Goal: Task Accomplishment & Management: Complete application form

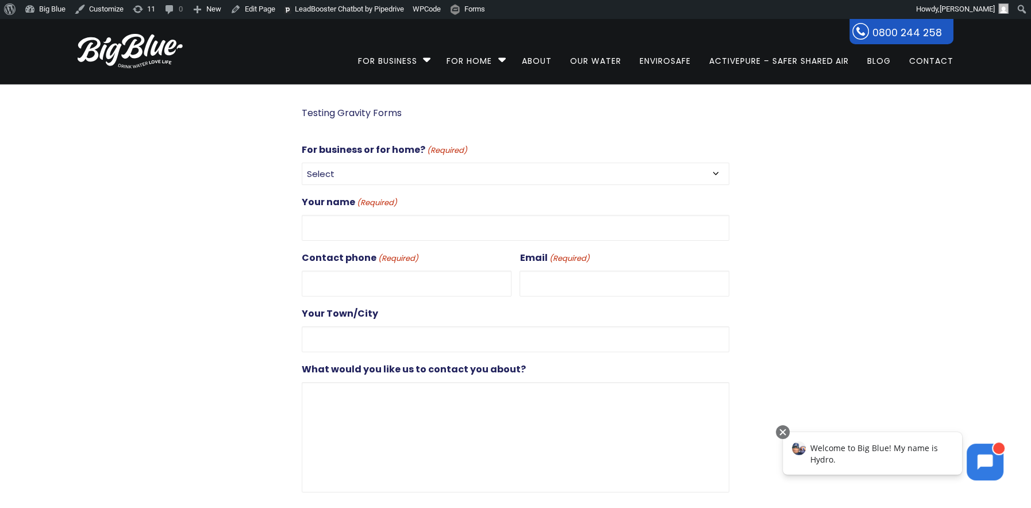
click at [347, 174] on select "Select For Business For Home" at bounding box center [516, 174] width 428 height 22
select select "For Business"
click at [302, 163] on select "Select For Business For Home" at bounding box center [516, 174] width 428 height 22
click at [366, 223] on input "Your name (Required)" at bounding box center [516, 228] width 428 height 26
type input "[PERSON_NAME]"
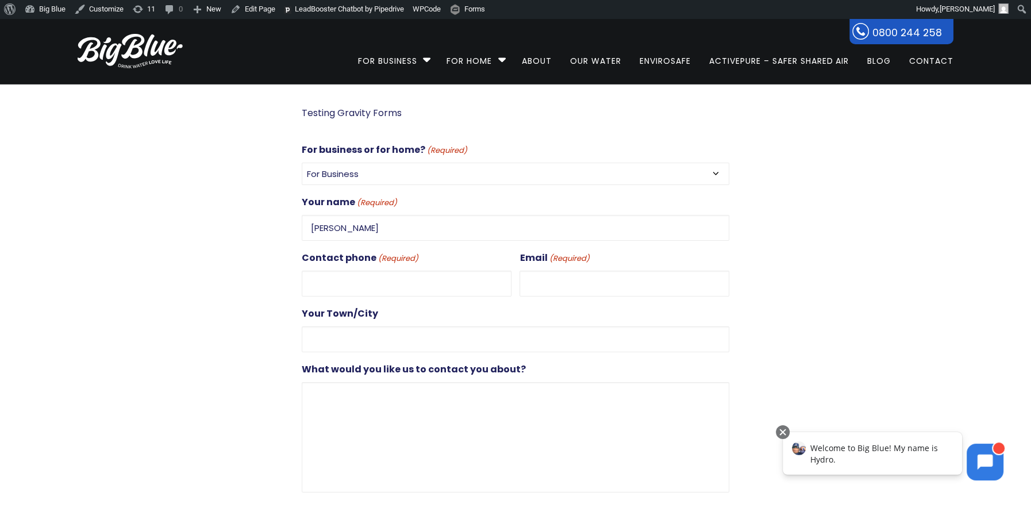
type input "0272851626"
type input "dan@gooddigital.co.nz"
type input "Auckland"
click at [360, 225] on input "[PERSON_NAME]" at bounding box center [516, 228] width 428 height 26
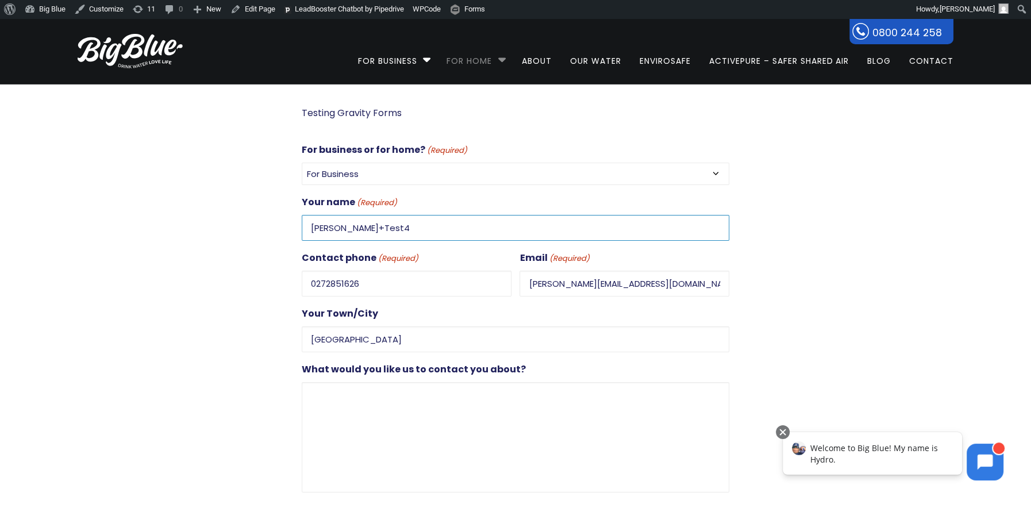
type input "Dan+Test4"
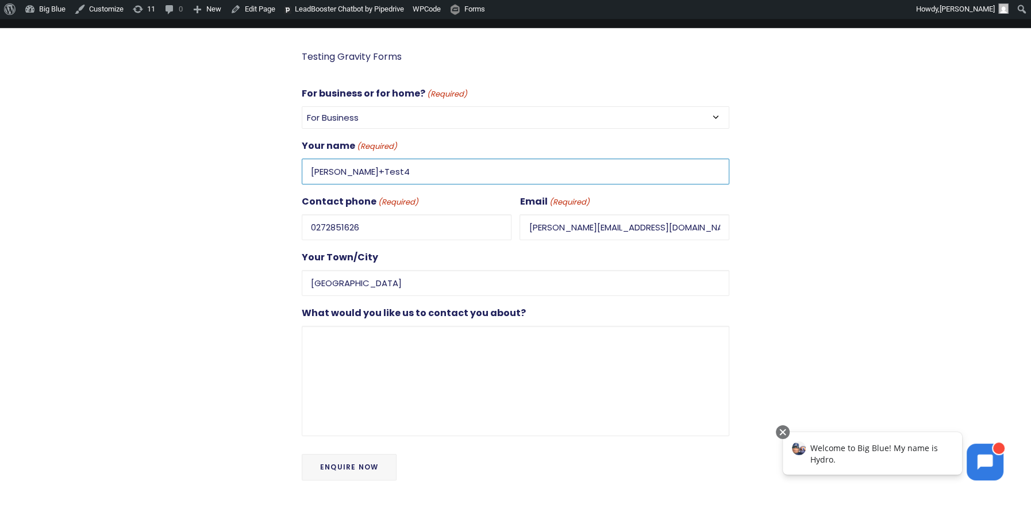
scroll to position [70, 0]
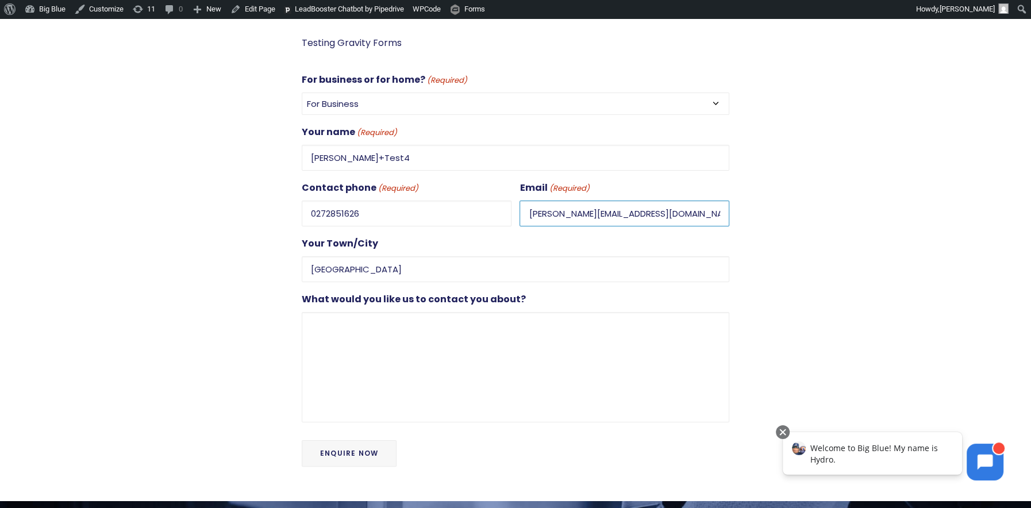
click at [546, 210] on input "[PERSON_NAME][EMAIL_ADDRESS][DOMAIN_NAME]" at bounding box center [625, 214] width 210 height 26
type input "dan+test4@gooddigital.co.nz"
click at [866, 175] on div at bounding box center [842, 258] width 224 height 446
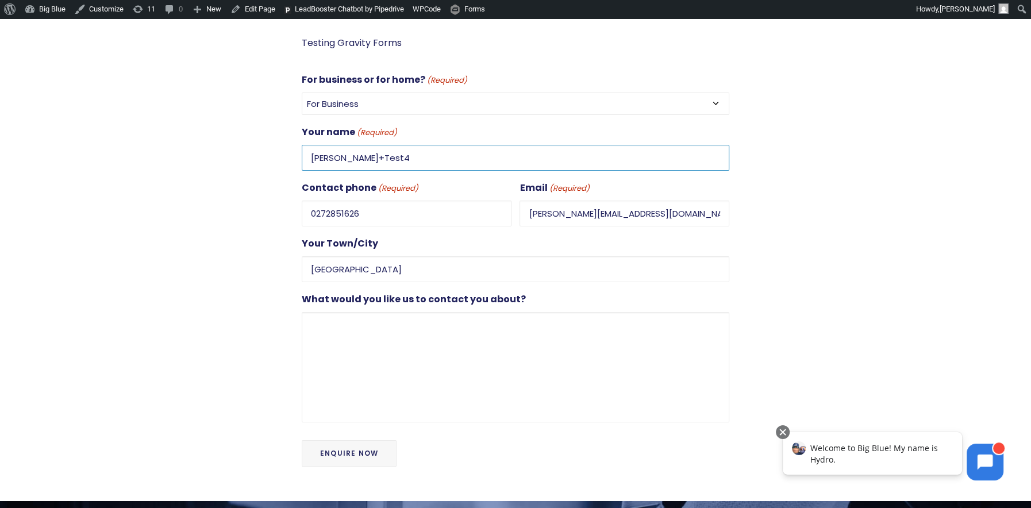
click at [372, 158] on input "Dan+Test4" at bounding box center [516, 158] width 428 height 26
drag, startPoint x: 381, startPoint y: 155, endPoint x: 266, endPoint y: 150, distance: 115.1
click at [266, 150] on div "Testing Gravity Forms For business or for home? (Required) Select For Business …" at bounding box center [505, 258] width 897 height 446
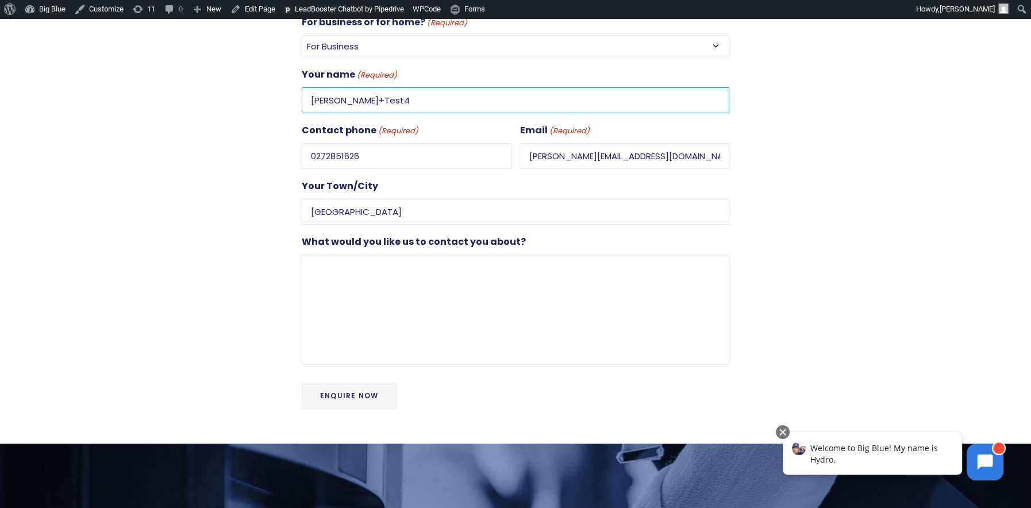
scroll to position [142, 0]
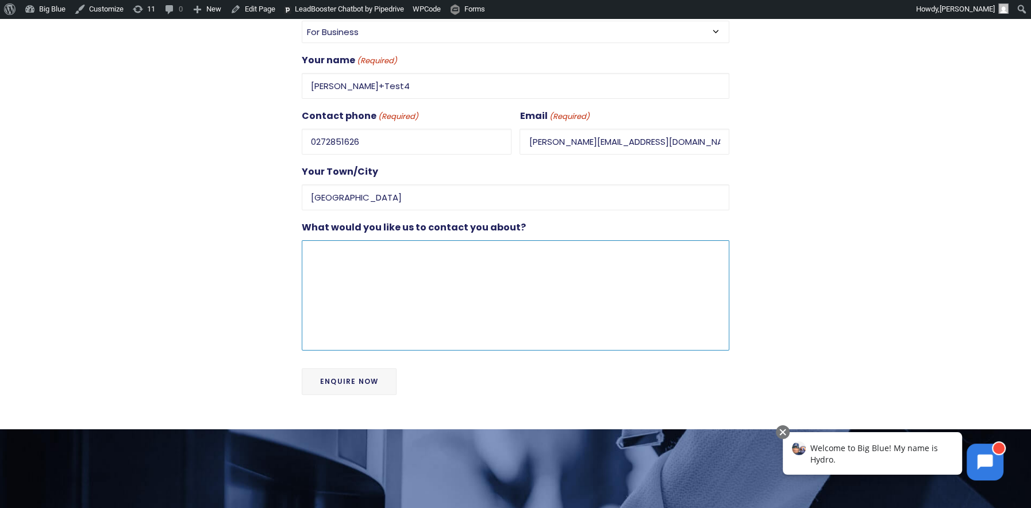
click at [332, 248] on textarea "What would you like us to contact you about?" at bounding box center [516, 295] width 428 height 110
drag, startPoint x: 662, startPoint y: 138, endPoint x: 475, endPoint y: 134, distance: 186.9
click at [475, 134] on div "For business or for home? (Required) Select For Business For Home Your name (Re…" at bounding box center [516, 175] width 428 height 351
click at [399, 275] on textarea "What would you like us to contact you about?" at bounding box center [516, 295] width 428 height 110
paste textarea "dan+test4@gooddigital.co.nz"
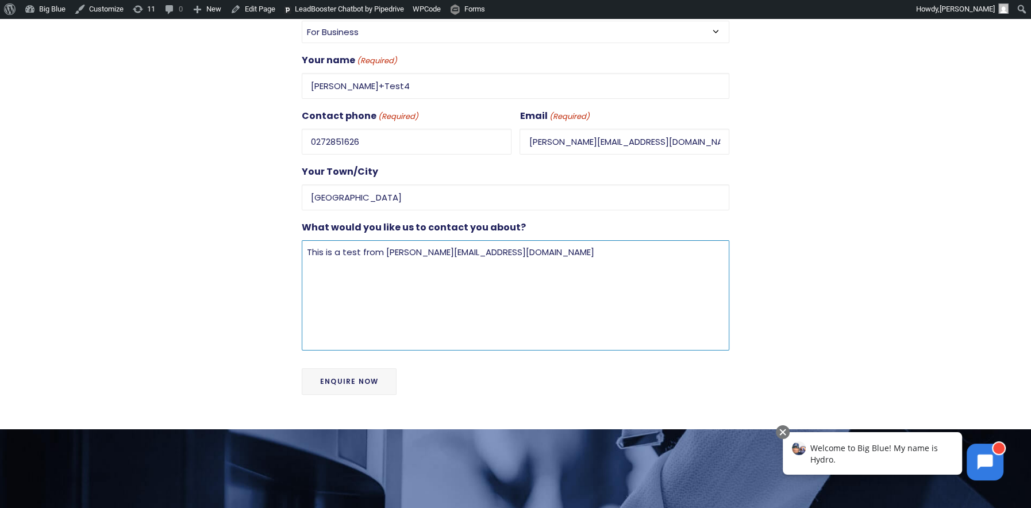
type textarea "This is a test from dan+test4@gooddigital.co.nz"
click at [336, 376] on input "Enquire Now" at bounding box center [349, 382] width 95 height 26
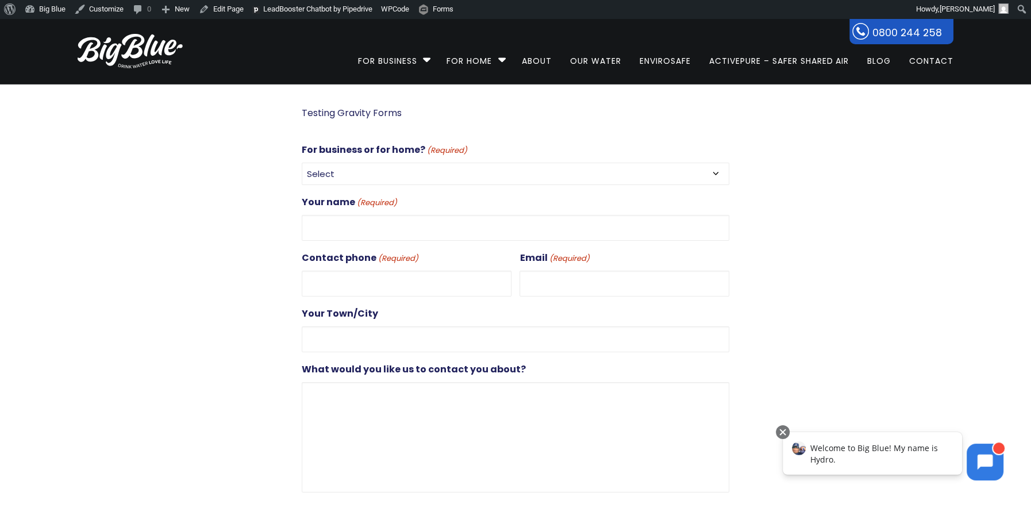
click at [398, 178] on select "Select For Business For Home" at bounding box center [516, 174] width 428 height 22
select select "For Business"
click at [302, 163] on select "Select For Business For Home" at bounding box center [516, 174] width 428 height 22
click at [383, 223] on input "Your name (Required)" at bounding box center [516, 228] width 428 height 26
type input "dan+Test5"
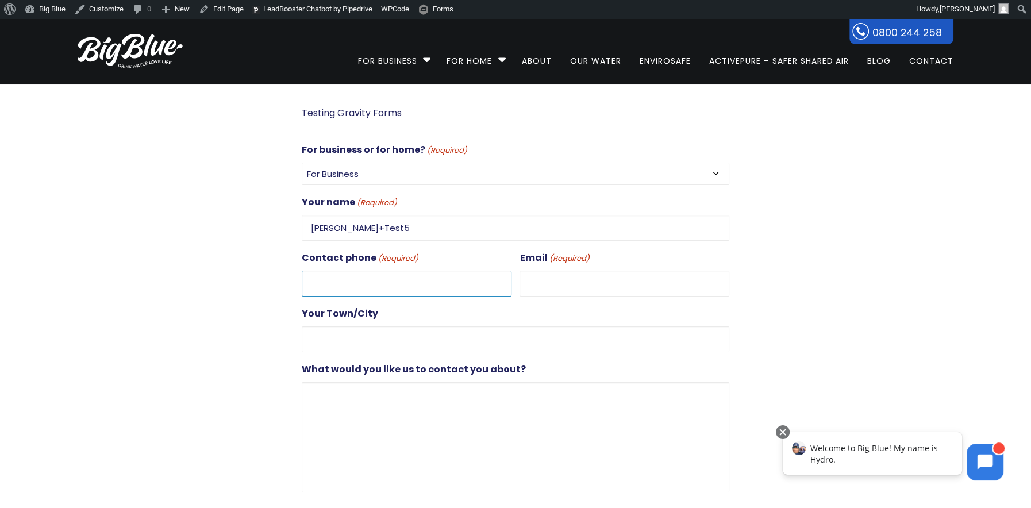
click at [351, 275] on input "Contact phone (Required)" at bounding box center [407, 284] width 210 height 26
type input "0272851626"
type input "[PERSON_NAME][EMAIL_ADDRESS][DOMAIN_NAME]"
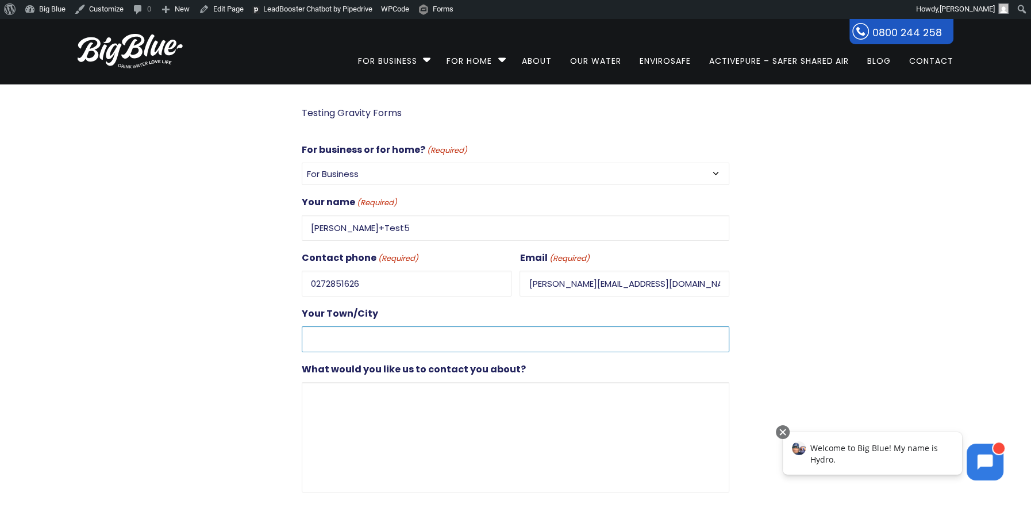
type input "[GEOGRAPHIC_DATA]"
click at [543, 281] on input "[PERSON_NAME][EMAIL_ADDRESS][DOMAIN_NAME]" at bounding box center [625, 284] width 210 height 26
type input "[PERSON_NAME][EMAIL_ADDRESS][DOMAIN_NAME]"
click at [469, 400] on textarea "What would you like us to contact you about?" at bounding box center [516, 437] width 428 height 110
paste textarea "[PERSON_NAME][EMAIL_ADDRESS][DOMAIN_NAME]"
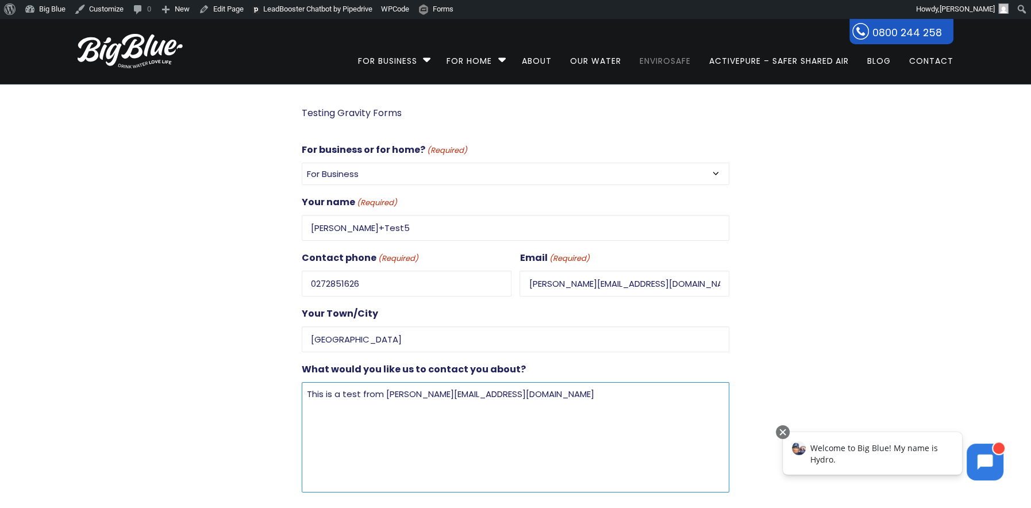
type textarea "This is a test from [PERSON_NAME][EMAIL_ADDRESS][DOMAIN_NAME]"
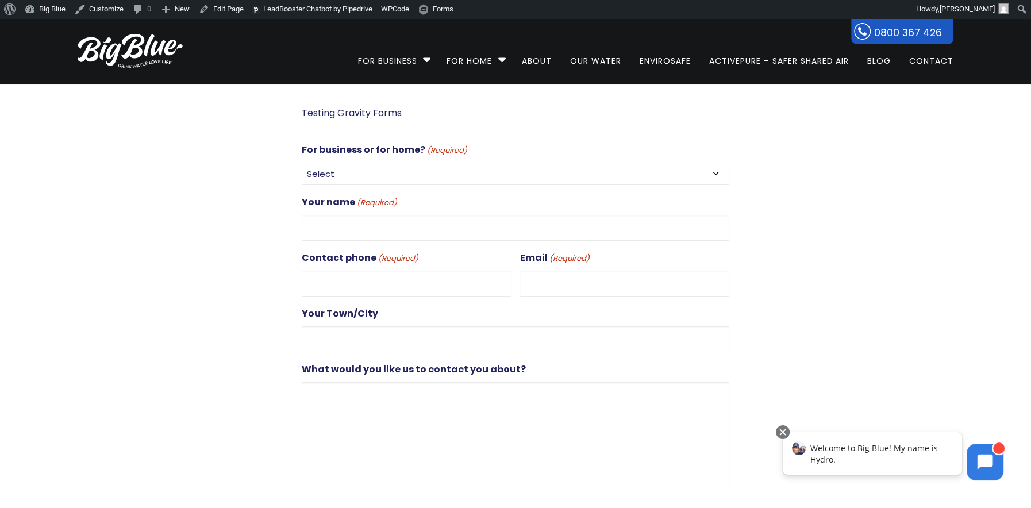
click at [358, 172] on select "Select For Business For Home" at bounding box center [516, 174] width 428 height 22
select select "For Business"
click at [302, 163] on select "Select For Business For Home" at bounding box center [516, 174] width 428 height 22
click at [380, 224] on input "Your name (Required)" at bounding box center [516, 228] width 428 height 26
click at [380, 224] on input "[PERSON_NAME]+test5" at bounding box center [516, 228] width 428 height 26
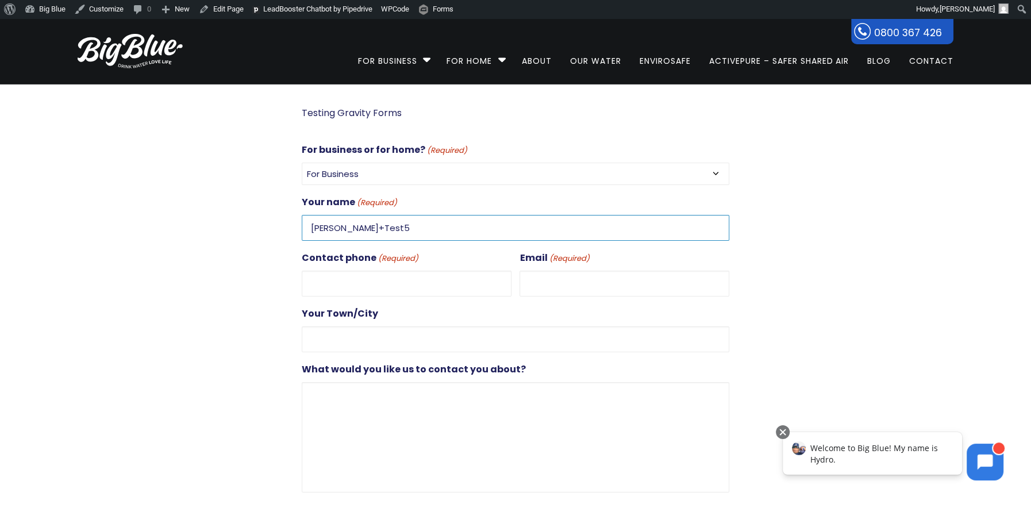
type input "[PERSON_NAME]+Test5"
click at [384, 277] on input "Contact phone (Required)" at bounding box center [407, 284] width 210 height 26
type input "0272851626"
type input "[PERSON_NAME][EMAIL_ADDRESS][DOMAIN_NAME]"
type input "[GEOGRAPHIC_DATA]"
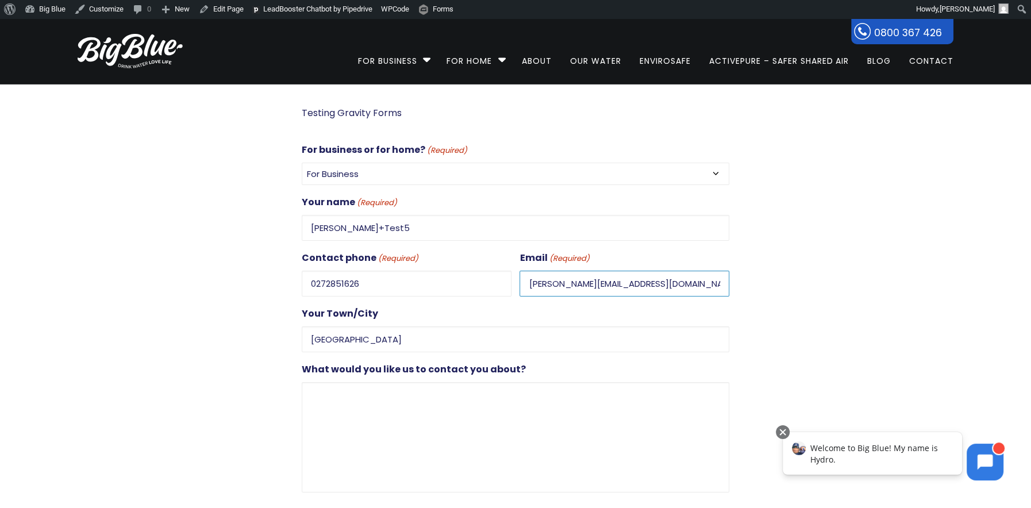
drag, startPoint x: 548, startPoint y: 282, endPoint x: 549, endPoint y: 291, distance: 8.7
click at [548, 282] on input "[PERSON_NAME][EMAIL_ADDRESS][DOMAIN_NAME]" at bounding box center [625, 284] width 210 height 26
type input "[PERSON_NAME][EMAIL_ADDRESS][DOMAIN_NAME]"
click at [416, 387] on textarea "What would you like us to contact you about?" at bounding box center [516, 437] width 428 height 110
drag, startPoint x: 693, startPoint y: 286, endPoint x: 531, endPoint y: 281, distance: 162.2
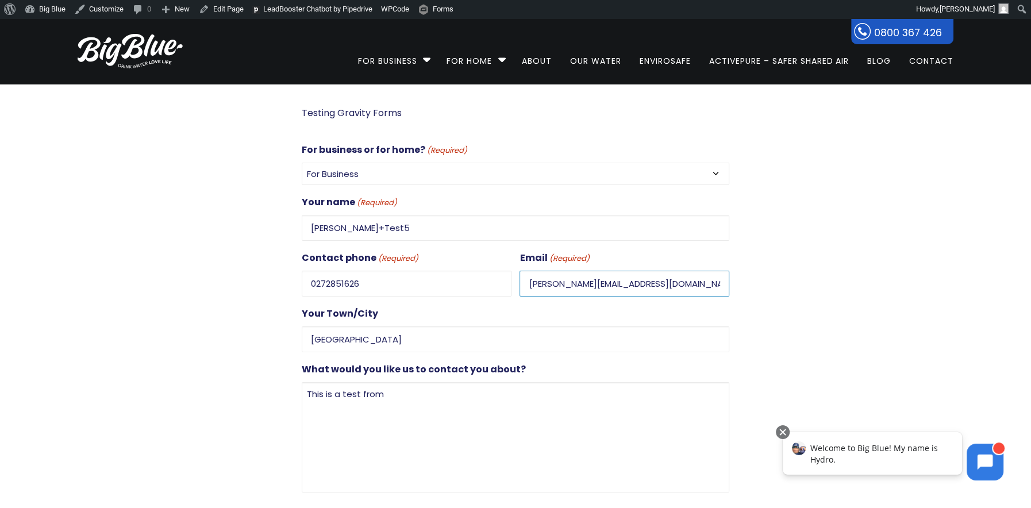
click at [530, 277] on input "[PERSON_NAME][EMAIL_ADDRESS][DOMAIN_NAME]" at bounding box center [625, 284] width 210 height 26
click at [462, 392] on textarea "This is a test from" at bounding box center [516, 437] width 428 height 110
paste textarea "dan+test5@gooddigital.co.nz"
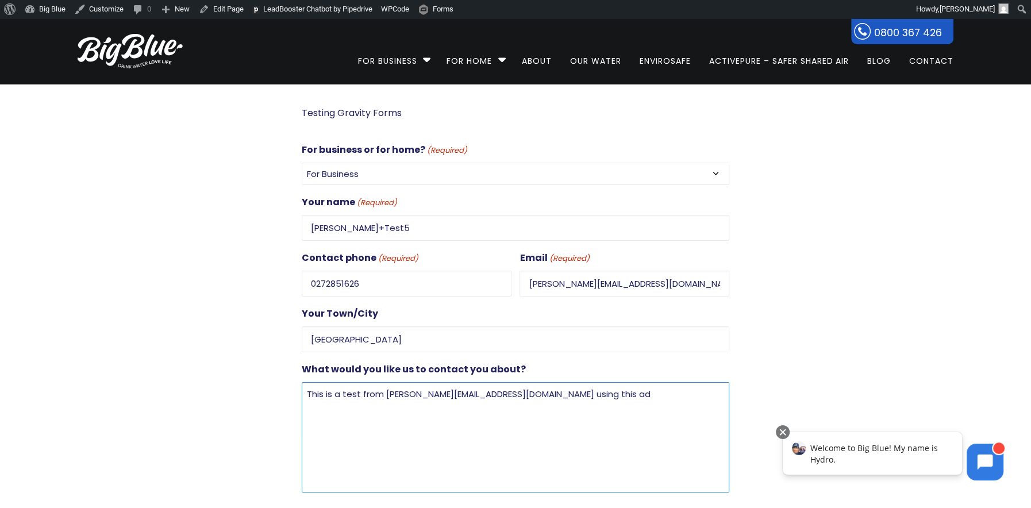
click at [615, 396] on textarea "This is a test from dan+test5@gooddigital.co.nz using this ad" at bounding box center [516, 437] width 428 height 110
paste textarea "https://www.bigblue.co.nz/form-test-page-gf/?utm_campaign=1380917671&utm_conten…"
click at [568, 390] on textarea "This is a test from dan+test5@gooddigital.co.nz using this ad https://www.bigbl…" at bounding box center [516, 437] width 428 height 110
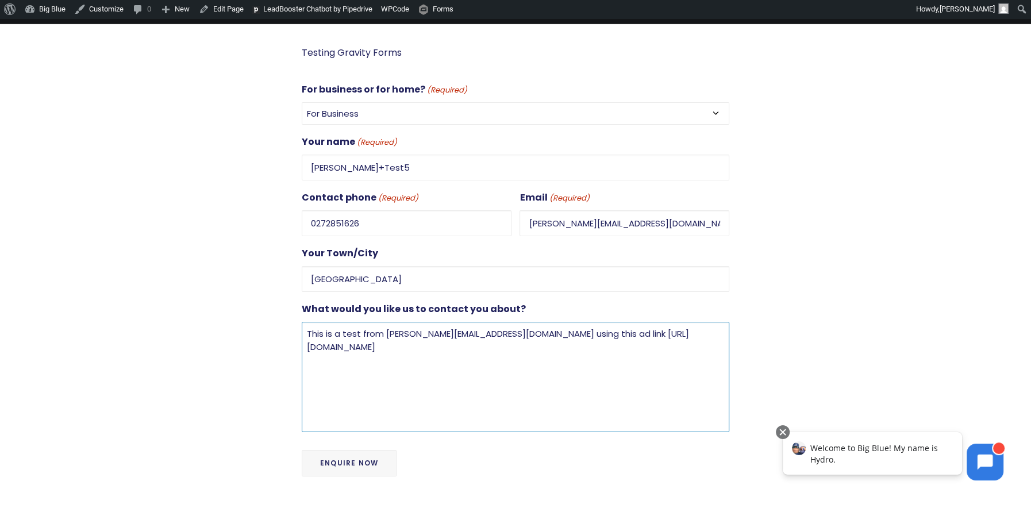
scroll to position [78, 0]
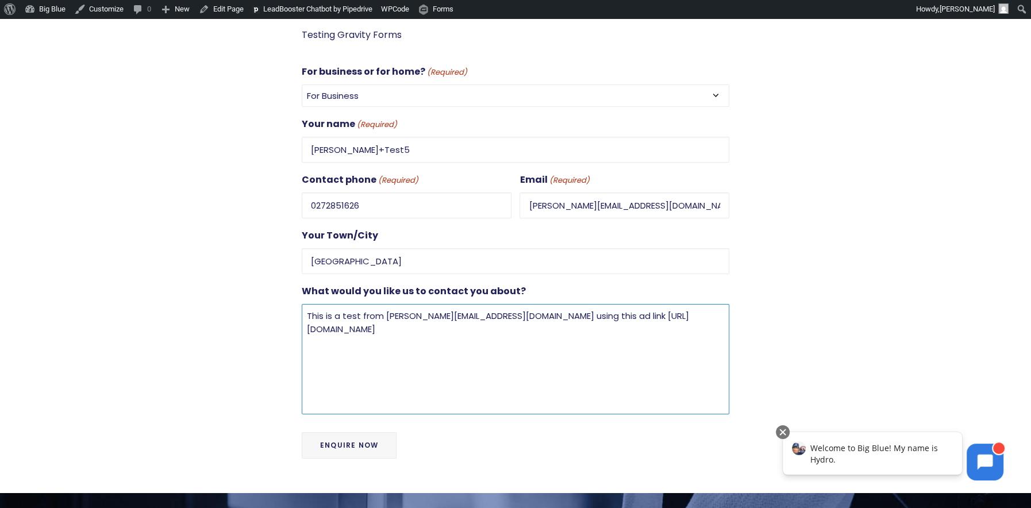
type textarea "This is a test from dan+test5@gooddigital.co.nz using this ad link https://www.…"
click at [359, 441] on input "Enquire Now" at bounding box center [349, 445] width 95 height 26
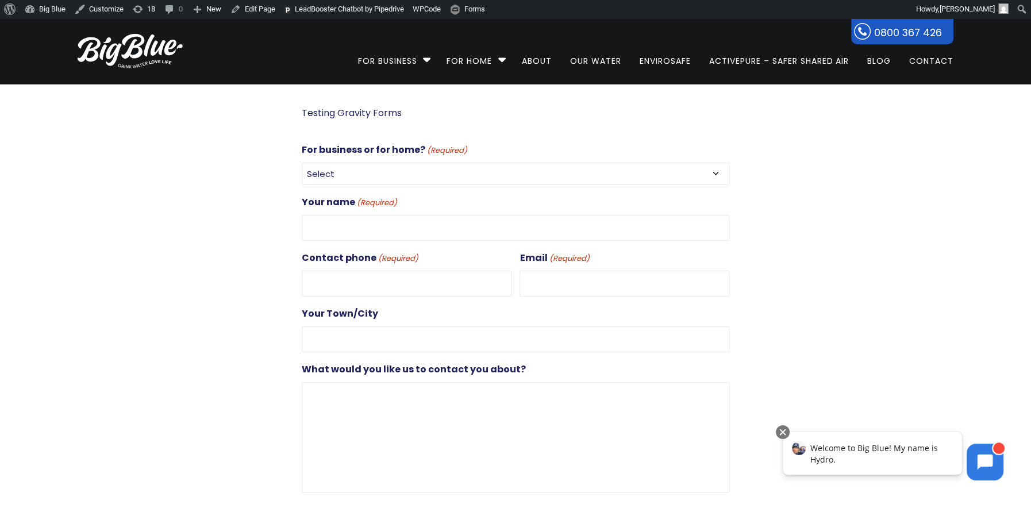
click at [375, 171] on select "Select For Business For Home" at bounding box center [516, 174] width 428 height 22
select select "For Business"
click at [302, 163] on select "Select For Business For Home" at bounding box center [516, 174] width 428 height 22
click at [378, 227] on input "Your name (Required)" at bounding box center [516, 228] width 428 height 26
type input "d"
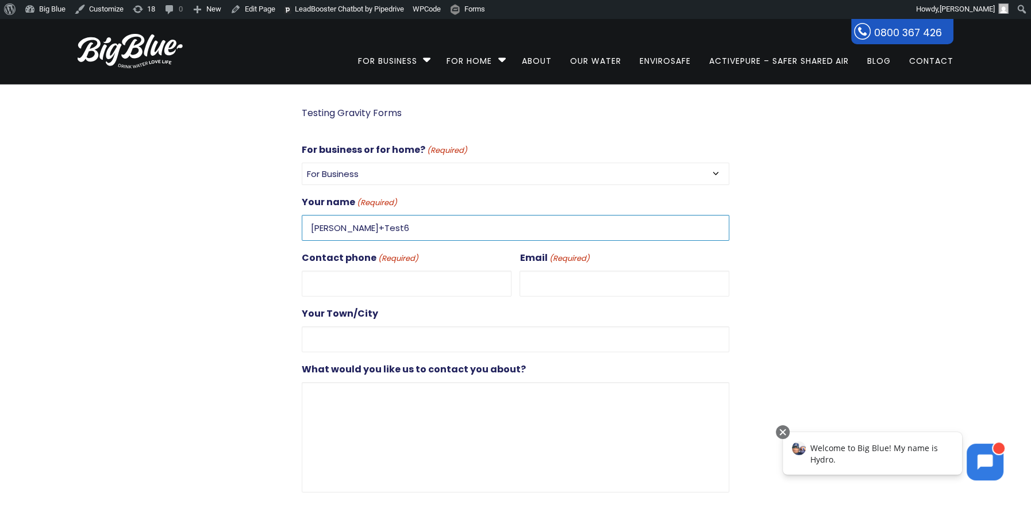
type input "Dan+Test6"
click at [370, 277] on input "Contact phone (Required)" at bounding box center [407, 284] width 210 height 26
type input "0272851626"
type input "[PERSON_NAME][EMAIL_ADDRESS][DOMAIN_NAME]"
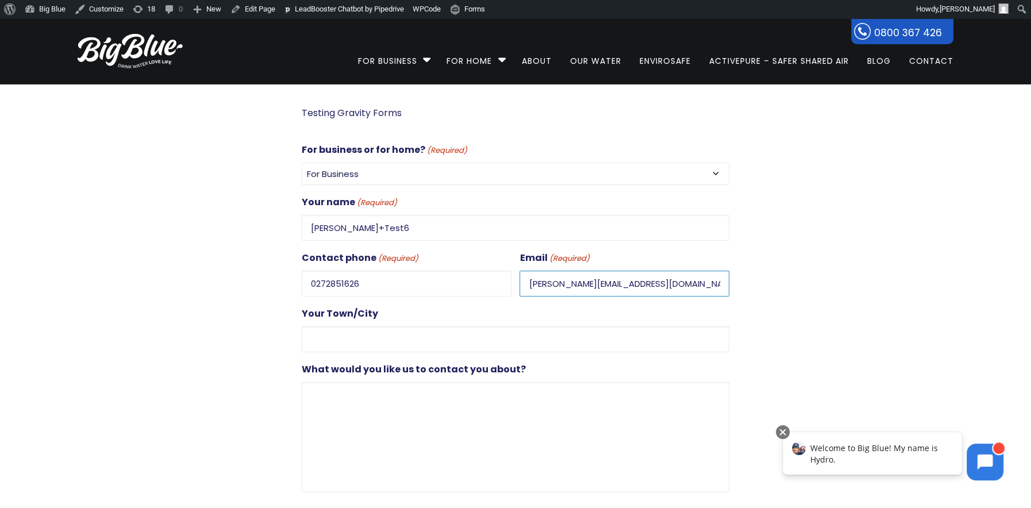
type input "Auckland"
click at [544, 282] on input "dan@gooddigital.co.nz" at bounding box center [625, 284] width 210 height 26
type input "dan+test6@gooddigital.co.nz"
drag, startPoint x: 392, startPoint y: 416, endPoint x: 405, endPoint y: 410, distance: 14.9
click at [392, 416] on textarea "What would you like us to contact you about?" at bounding box center [516, 437] width 428 height 110
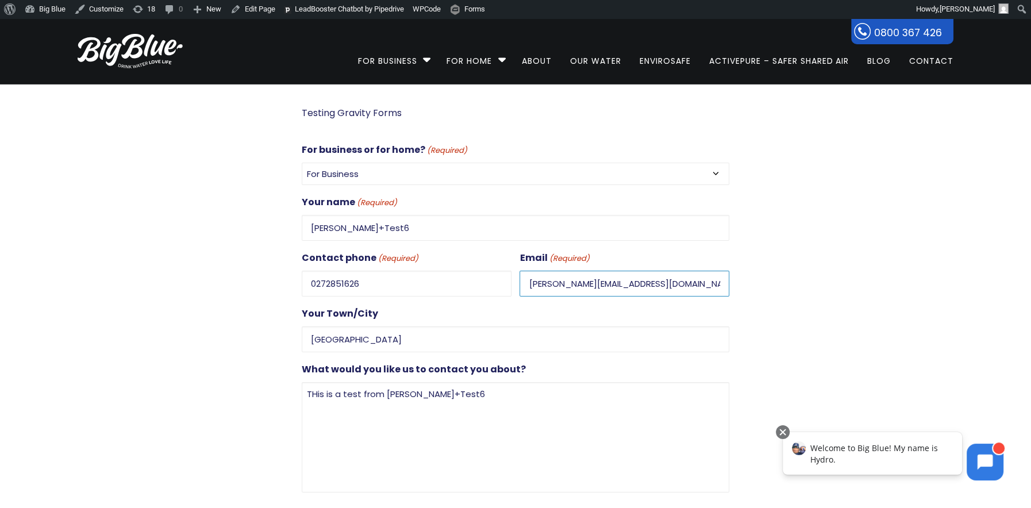
drag, startPoint x: 689, startPoint y: 283, endPoint x: 515, endPoint y: 277, distance: 173.7
click at [515, 277] on div "For business or for home? (Required) Select For Business For Home Your name (Re…" at bounding box center [516, 317] width 428 height 351
drag, startPoint x: 445, startPoint y: 391, endPoint x: 386, endPoint y: 391, distance: 58.6
click at [386, 391] on textarea "THis is a test from Dan+Test6" at bounding box center [516, 437] width 428 height 110
paste textarea "dan+test6@gooddigital.co.nz"
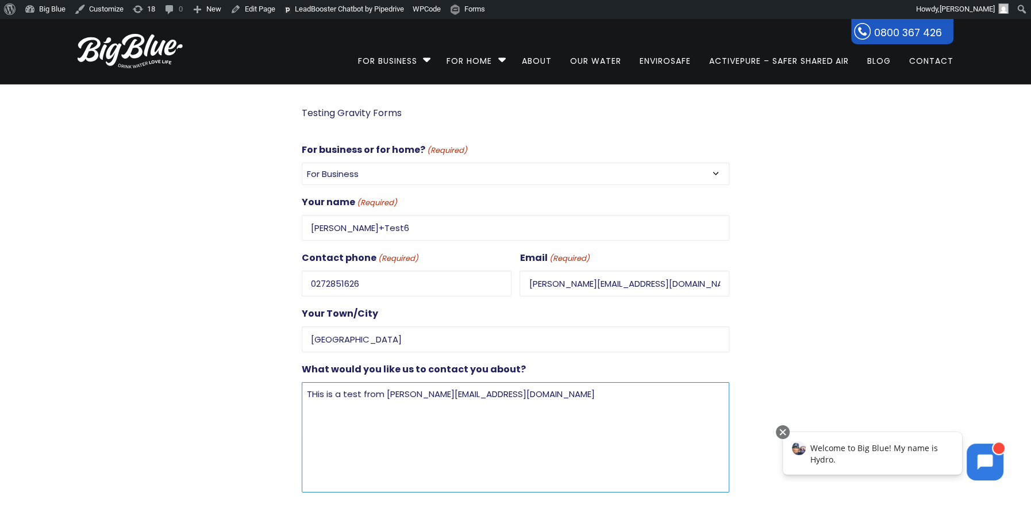
click at [317, 389] on textarea "THis is a test from dan+test6@gooddigital.co.nz" at bounding box center [516, 437] width 428 height 110
click at [512, 386] on textarea "This is a test from dan+test6@gooddigital.co.nz" at bounding box center [516, 437] width 428 height 110
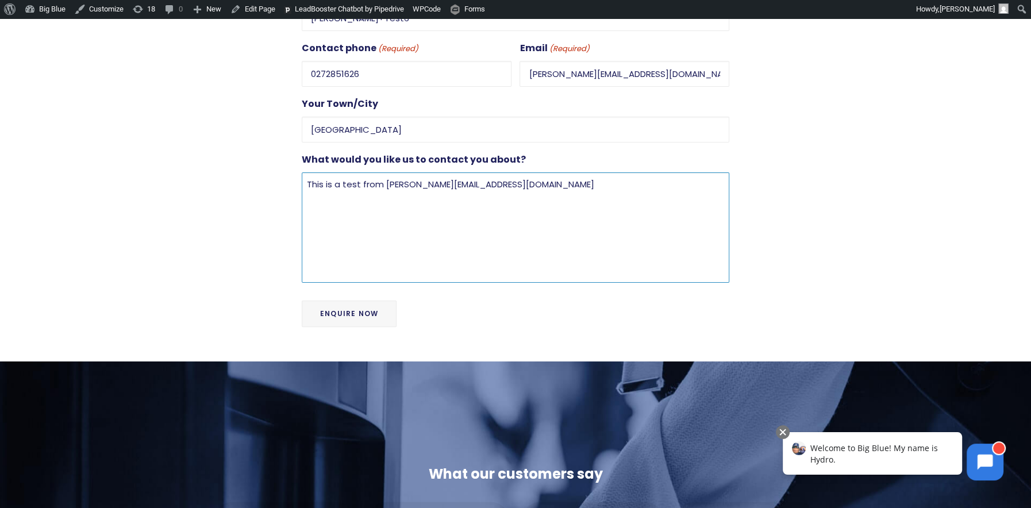
scroll to position [213, 0]
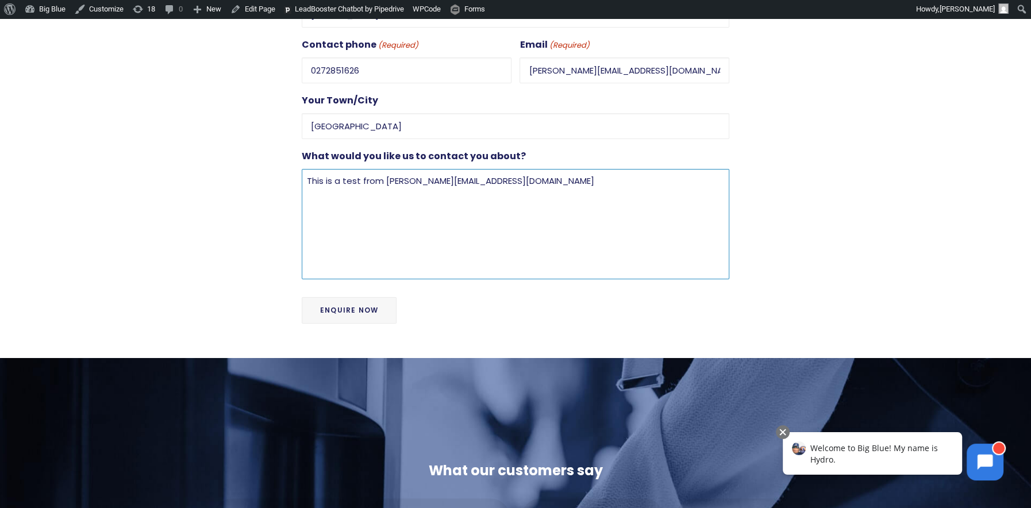
type textarea "This is a test from dan+test6@gooddigital.co.nz"
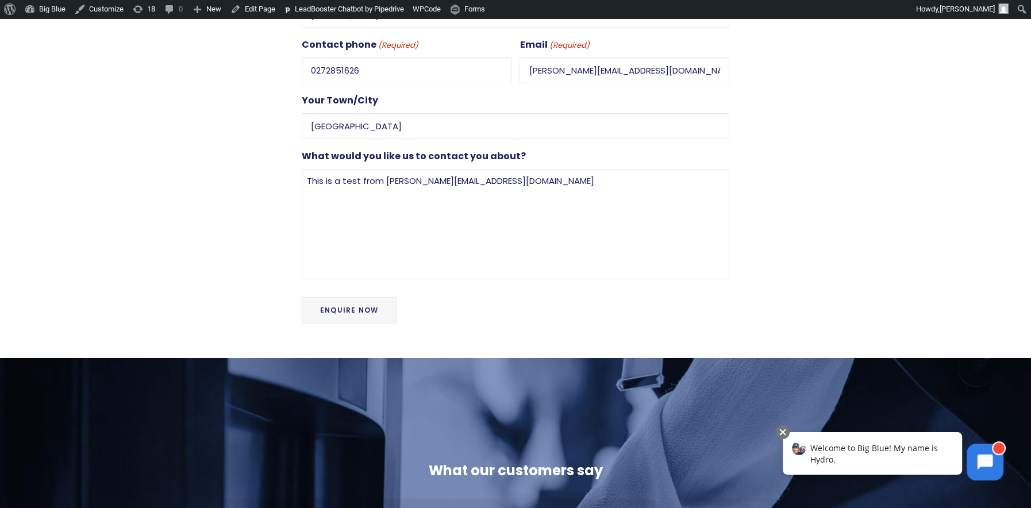
click at [346, 303] on input "Enquire Now" at bounding box center [349, 310] width 95 height 26
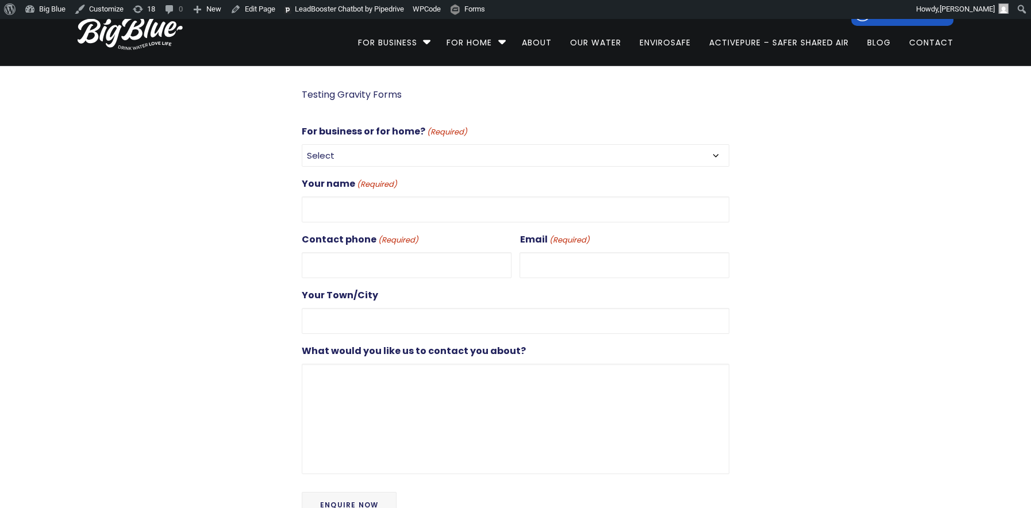
click at [445, 156] on select "Select For Business For Home" at bounding box center [516, 155] width 428 height 22
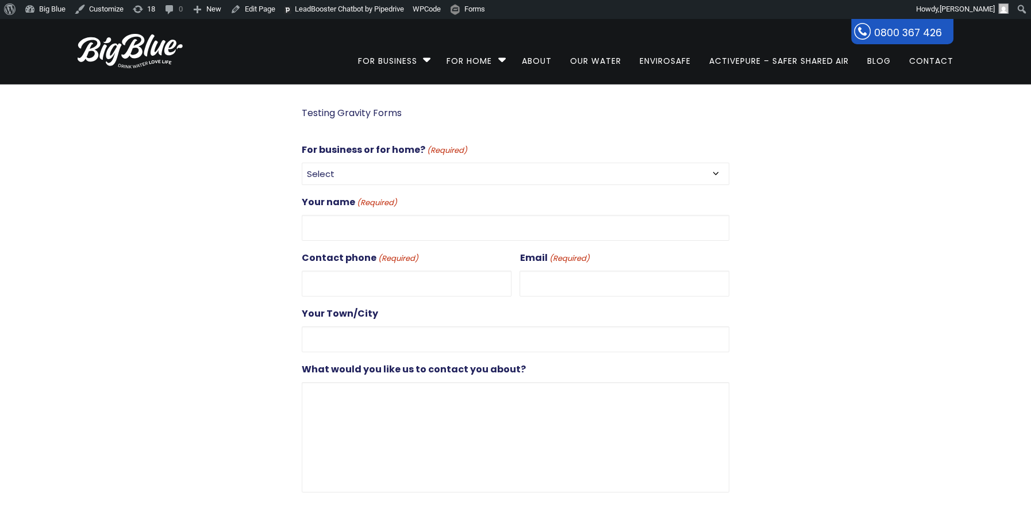
select select "For Business"
click at [302, 163] on select "Select For Business For Home" at bounding box center [516, 174] width 428 height 22
click at [392, 215] on input "Your name (Required)" at bounding box center [516, 228] width 428 height 26
type input "[PERSON_NAME]"
type input "0272851626"
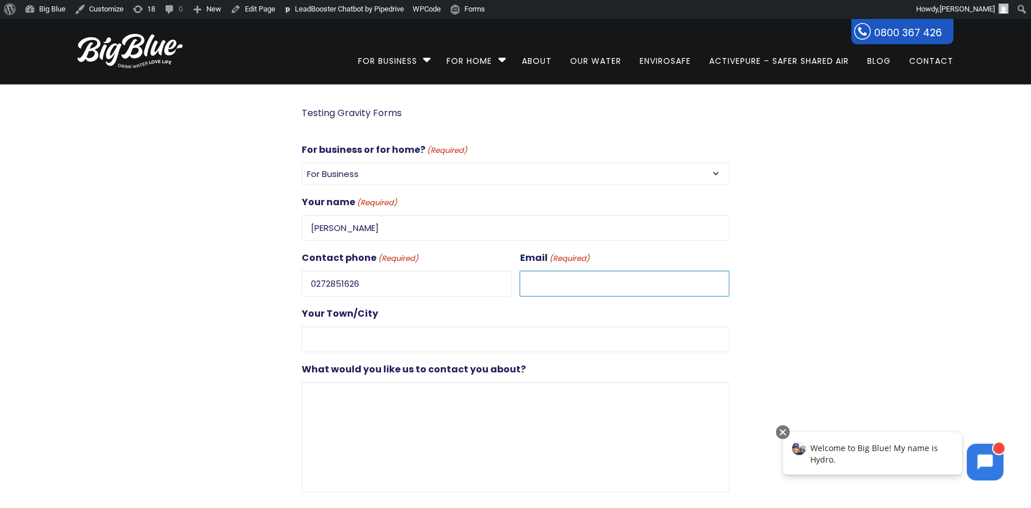
type input "dan@gooddigital.co.nz"
type input "Auckland"
click at [348, 229] on input "[PERSON_NAME]" at bounding box center [516, 228] width 428 height 26
type input "Dan+Test7"
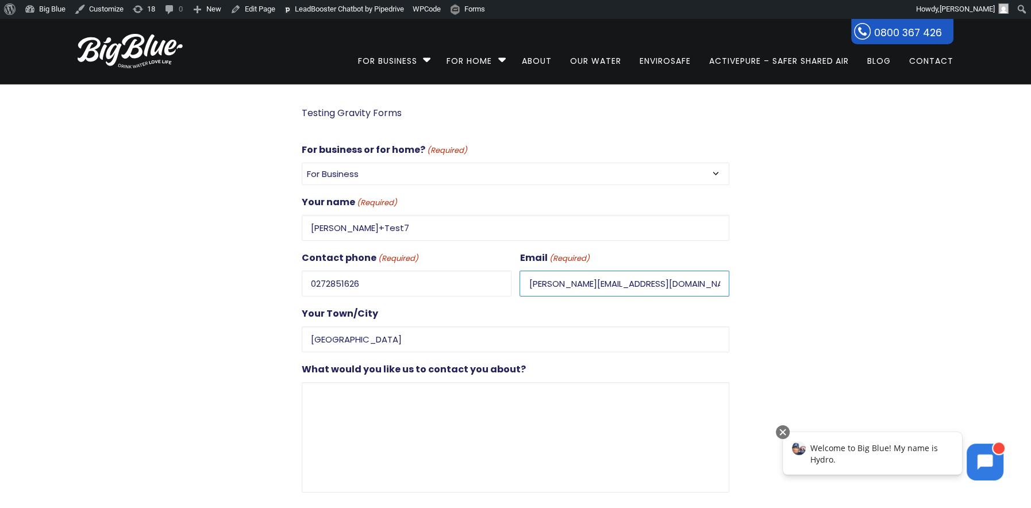
click at [547, 283] on input "[PERSON_NAME][EMAIL_ADDRESS][DOMAIN_NAME]" at bounding box center [625, 284] width 210 height 26
type input "dan+test7@gooddigital.co.nz"
click at [262, 103] on div "Testing Gravity Forms For business or for home? (Required) Select For Business …" at bounding box center [516, 328] width 918 height 487
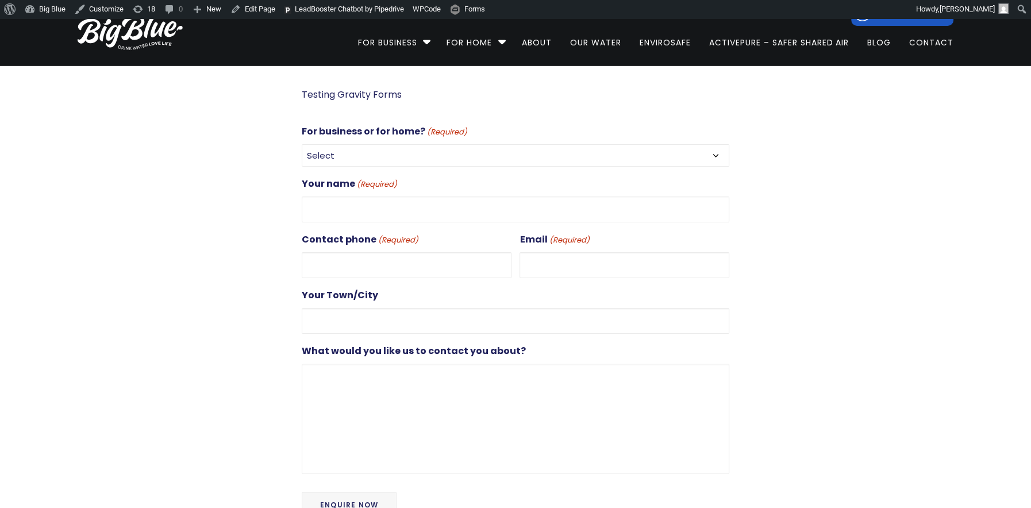
click at [346, 140] on label "For business or for home? (Required)" at bounding box center [385, 132] width 166 height 16
click at [346, 158] on select "Select For Business For Home" at bounding box center [516, 155] width 428 height 22
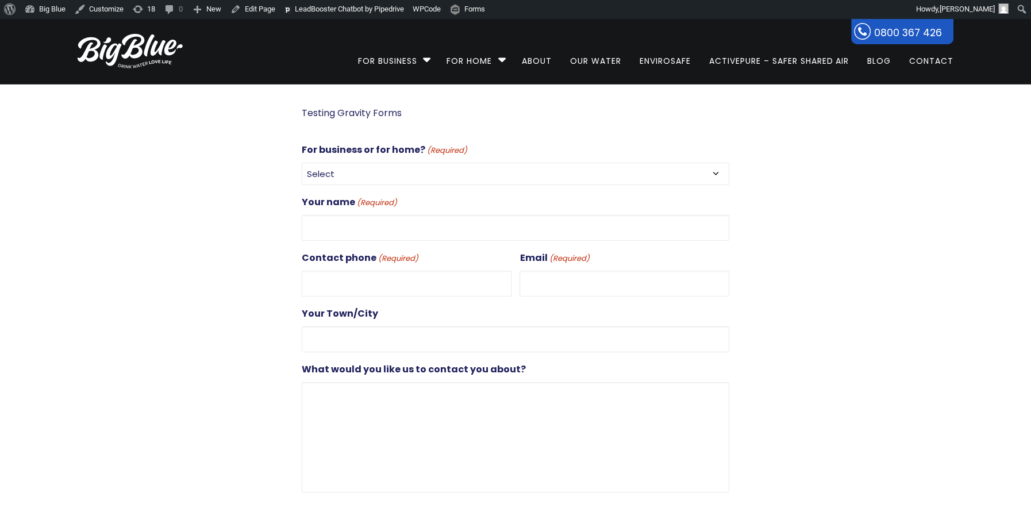
click at [352, 178] on select "Select For Business For Home" at bounding box center [516, 174] width 428 height 22
select select "For Business"
click at [302, 163] on select "Select For Business For Home" at bounding box center [516, 174] width 428 height 22
click at [359, 231] on input "Your name (Required)" at bounding box center [516, 228] width 428 height 26
type input "[PERSON_NAME]"
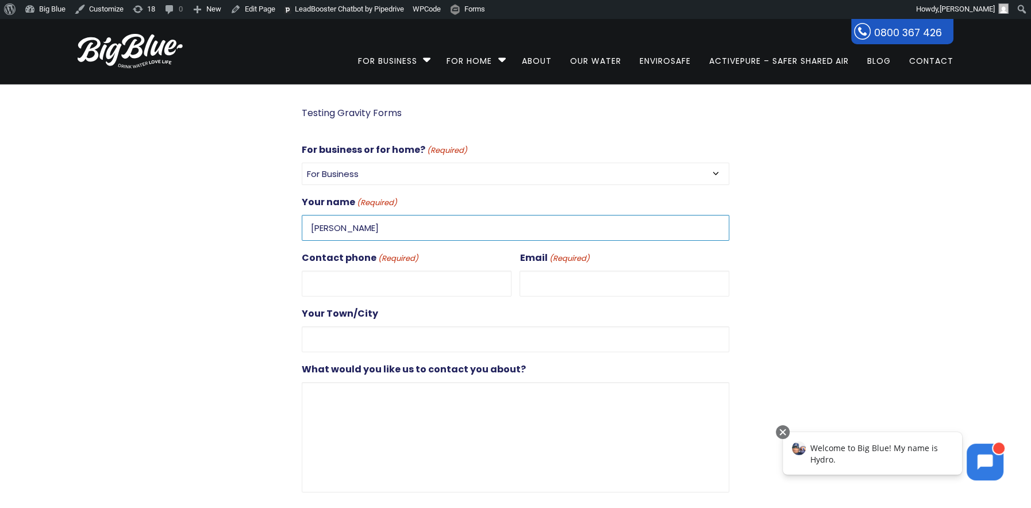
type input "0272851626"
type input "[PERSON_NAME][EMAIL_ADDRESS][DOMAIN_NAME]"
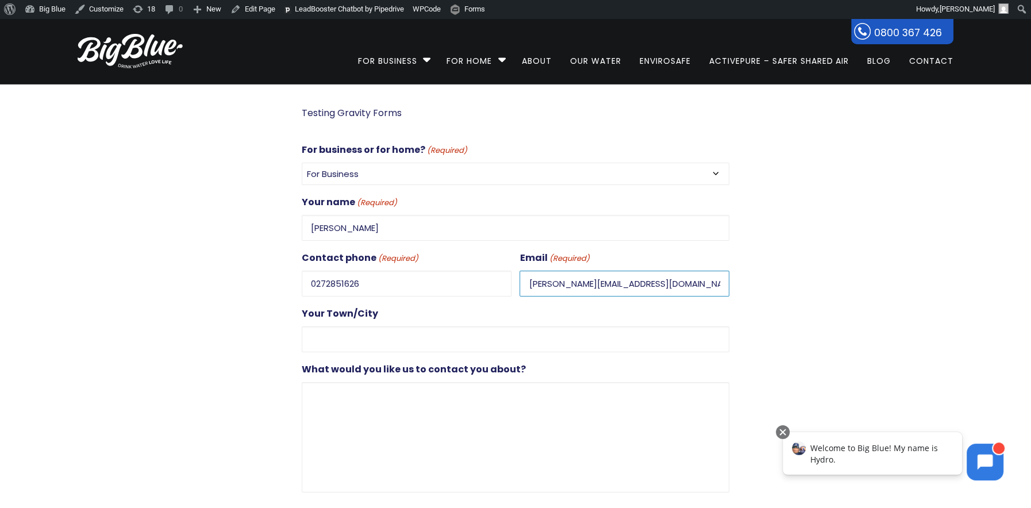
type input "[GEOGRAPHIC_DATA]"
click at [348, 229] on input "[PERSON_NAME]" at bounding box center [516, 228] width 428 height 26
type input "Dan+Test7"
drag, startPoint x: 547, startPoint y: 279, endPoint x: 554, endPoint y: 290, distance: 13.4
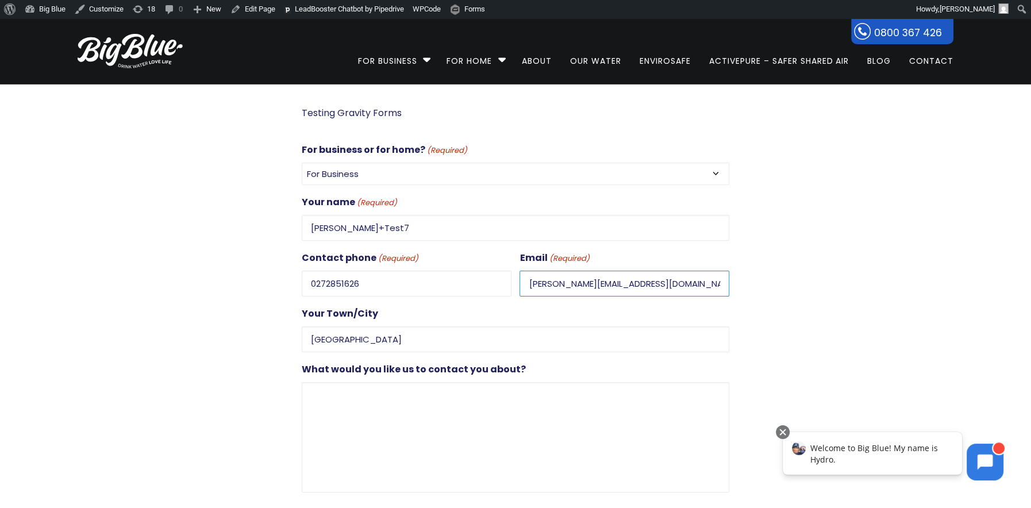
click at [547, 279] on input "dan@gooddigital.co.nz" at bounding box center [625, 284] width 210 height 26
type input "dan+test7@gooddigital.co.nz"
click at [423, 382] on textarea "What would you like us to contact you about?" at bounding box center [516, 437] width 428 height 110
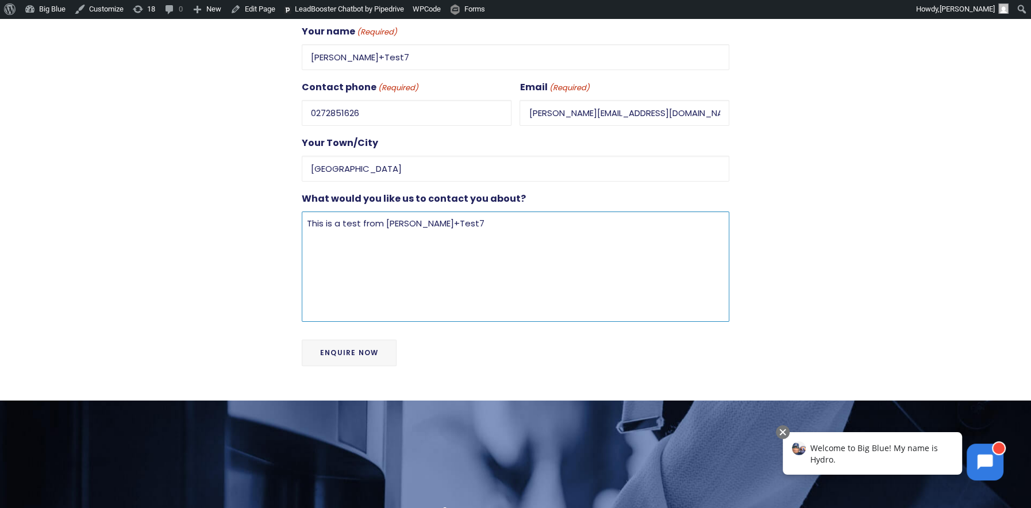
scroll to position [171, 0]
type textarea "This is a test from Dan+Test7"
click at [340, 349] on input "Enquire Now" at bounding box center [349, 352] width 95 height 26
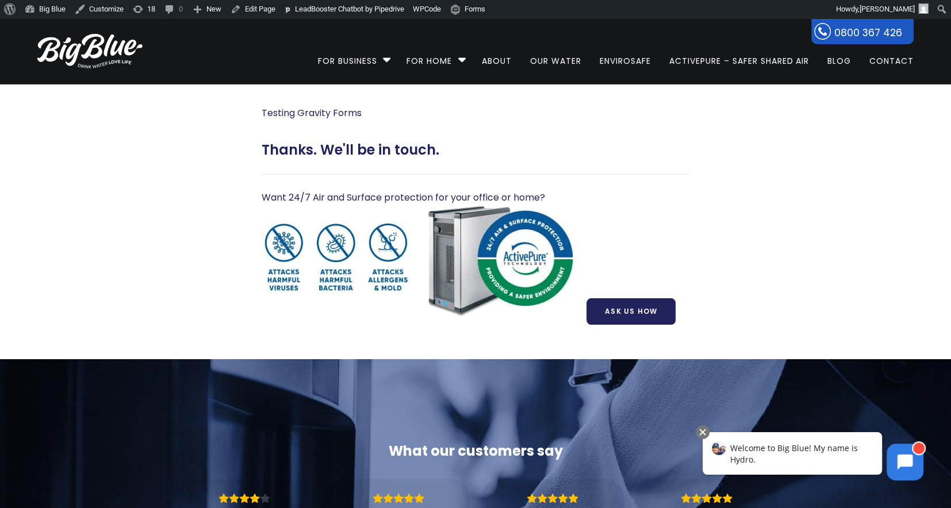
click at [531, 114] on p "Testing Gravity Forms" at bounding box center [476, 113] width 428 height 16
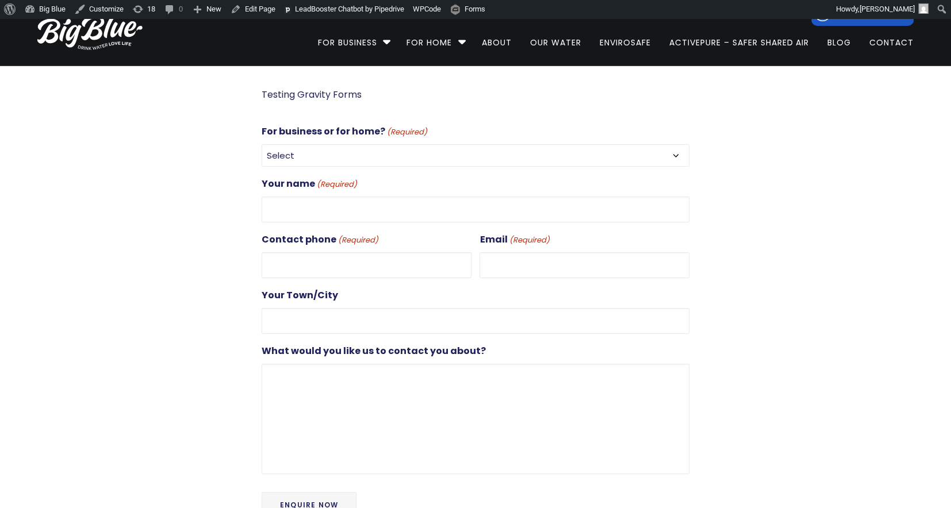
click at [404, 139] on span "(Required)" at bounding box center [406, 132] width 41 height 13
click at [404, 156] on select "Select For Business For Home" at bounding box center [476, 155] width 428 height 22
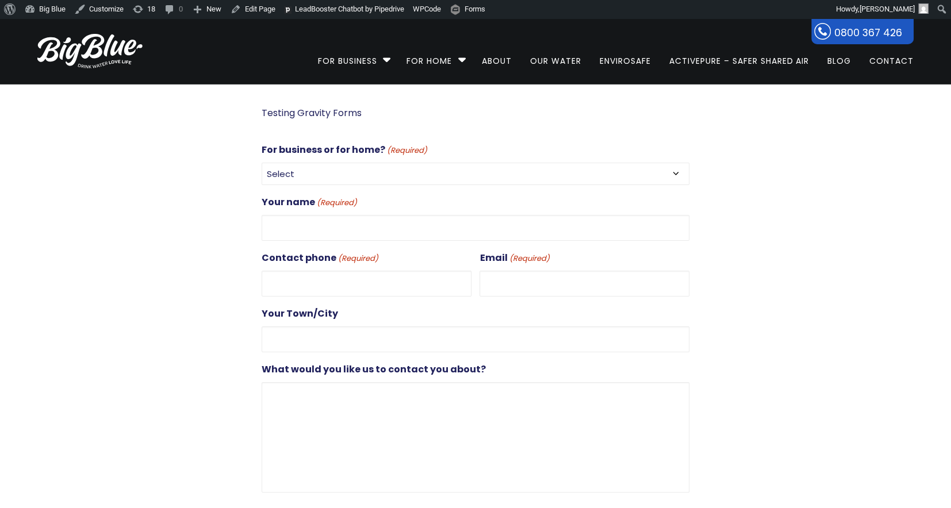
click at [390, 167] on select "Select For Business For Home" at bounding box center [476, 174] width 428 height 22
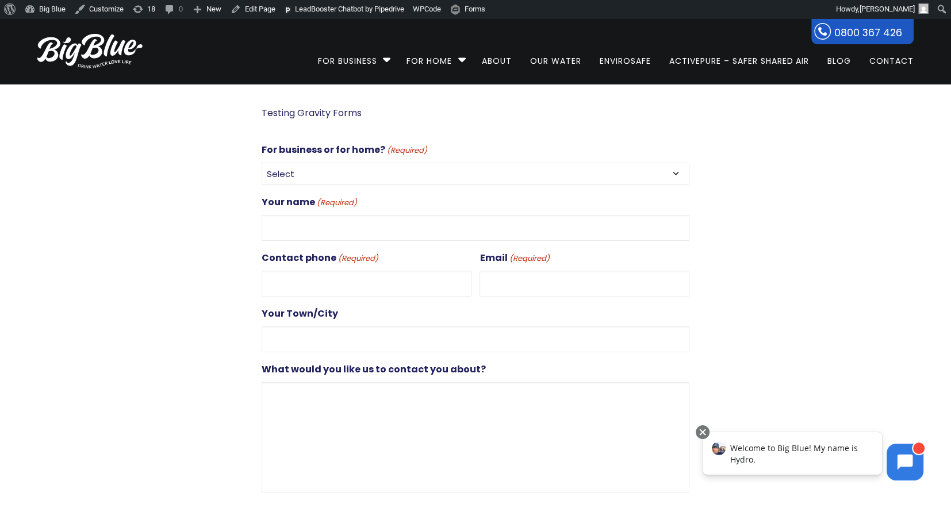
select select "For Business"
click at [262, 163] on select "Select For Business For Home" at bounding box center [476, 174] width 428 height 22
click at [377, 218] on input "Your name (Required)" at bounding box center [476, 228] width 428 height 26
type input "[PERSON_NAME]"
type input "0272851626"
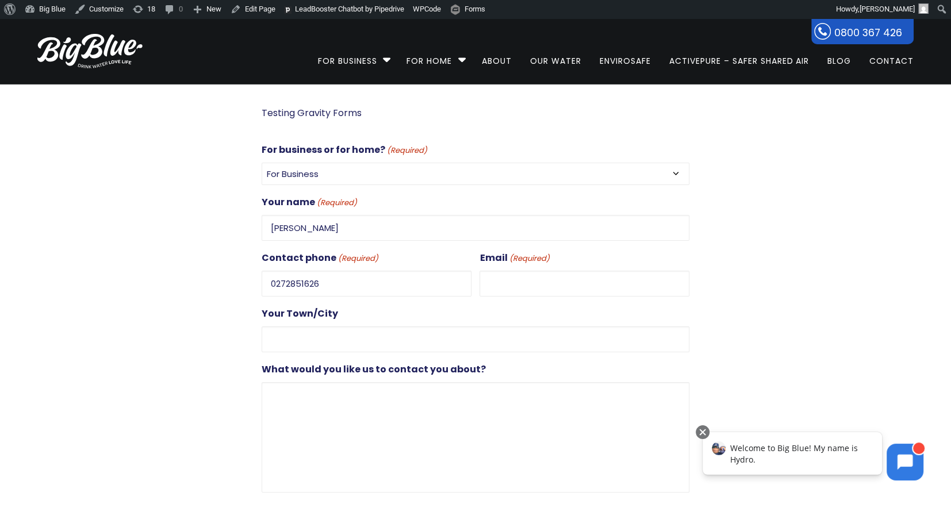
type input "[PERSON_NAME][EMAIL_ADDRESS][DOMAIN_NAME]"
type input "[GEOGRAPHIC_DATA]"
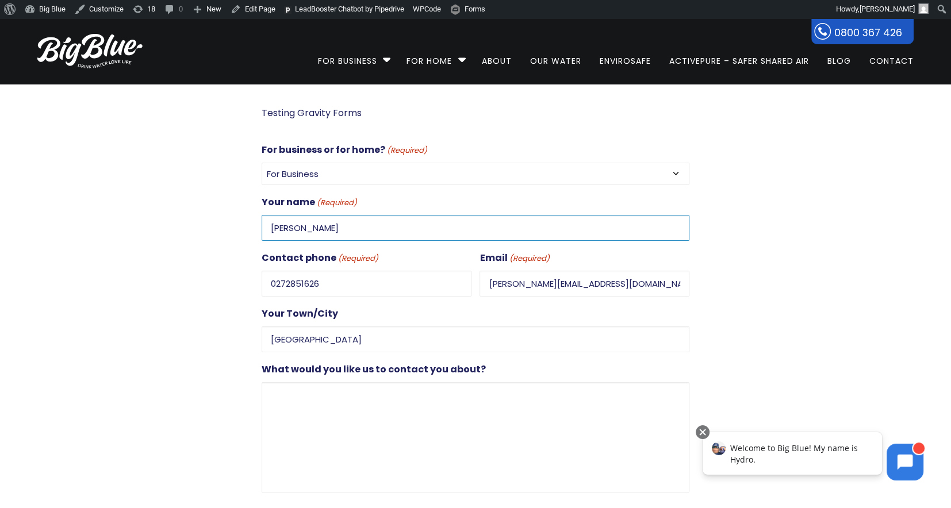
click at [313, 229] on input "[PERSON_NAME]" at bounding box center [476, 228] width 428 height 26
type input "[PERSON_NAME]+Test8"
click at [505, 282] on input "dan@gooddigital.co.nz" at bounding box center [584, 284] width 210 height 26
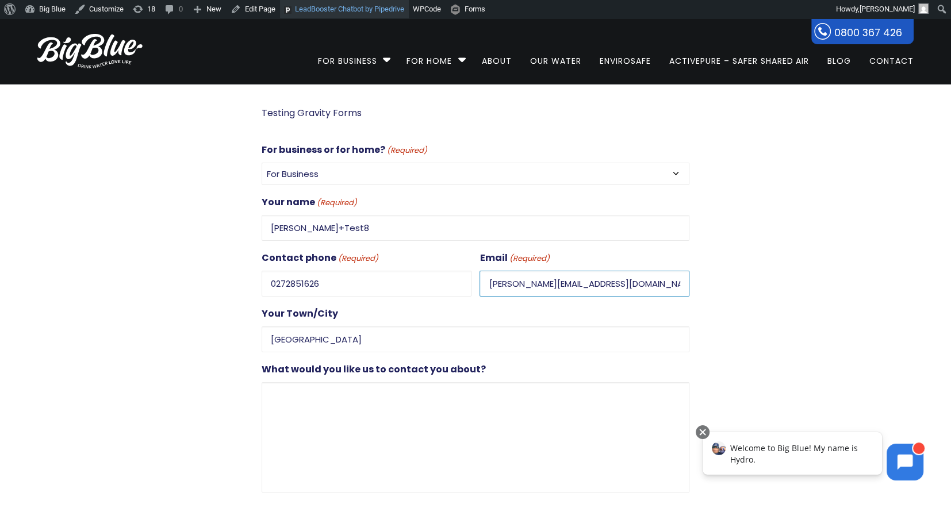
type input "dan+test8@gooddigital.co.nz"
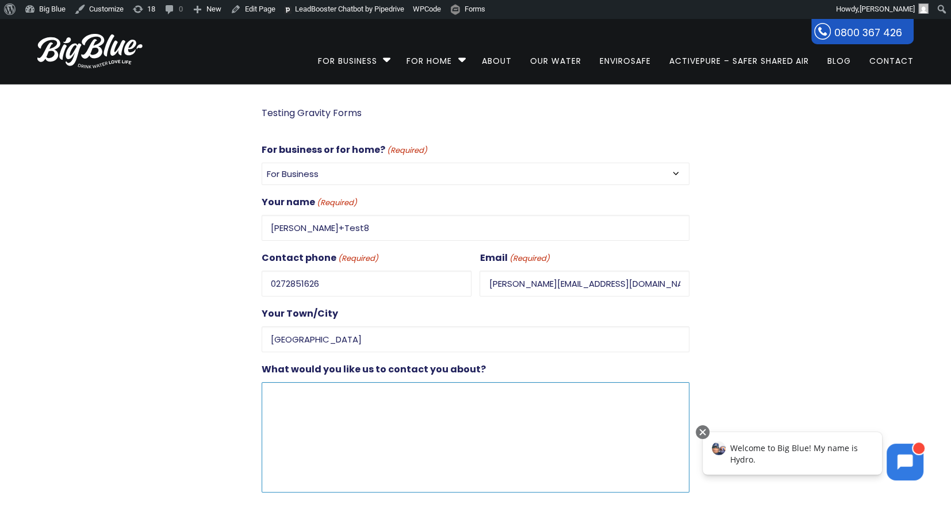
click at [305, 403] on textarea "What would you like us to contact you about?" at bounding box center [476, 437] width 428 height 110
paste textarea "https://www.bigblue.co.nz/form-test-page-gf/?utm_campaign=1380917670&utm_conten…"
click at [666, 392] on textarea "The Lead Source from the Google ad is not pulling through (it was previuously) …" at bounding box center [476, 437] width 428 height 110
click at [323, 400] on textarea "The Lead Source from the Google ad is not pulling through (it was previously) t…" at bounding box center [476, 437] width 428 height 110
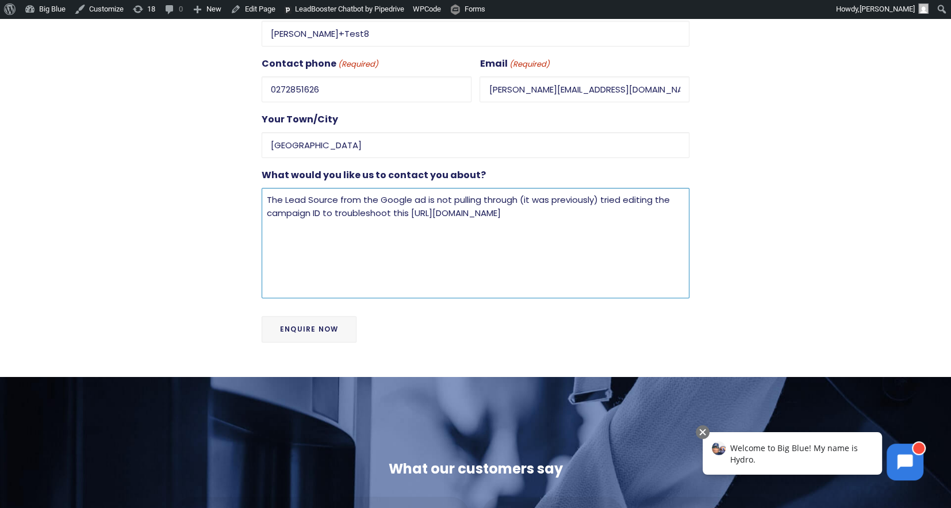
scroll to position [200, 0]
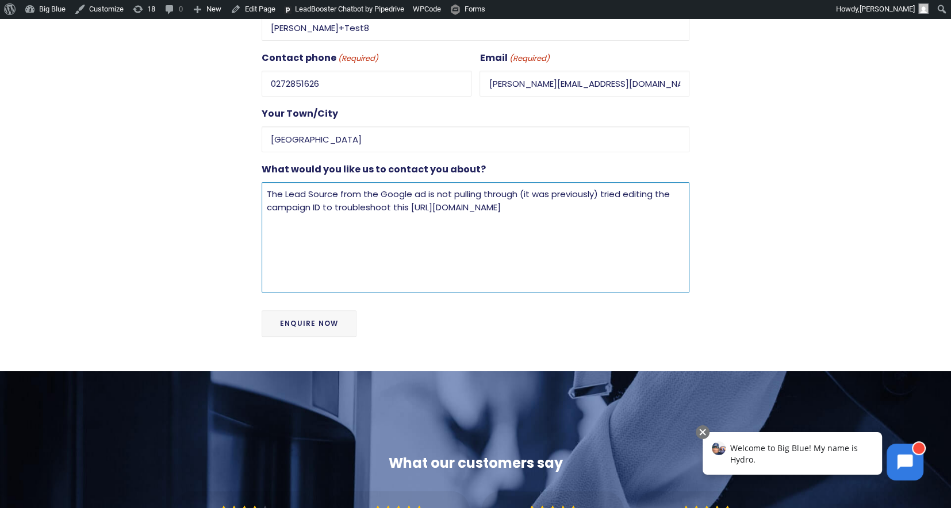
type textarea "The Lead Source from the Google ad is not pulling through (it was previously) t…"
click at [320, 319] on input "Enquire Now" at bounding box center [309, 323] width 95 height 26
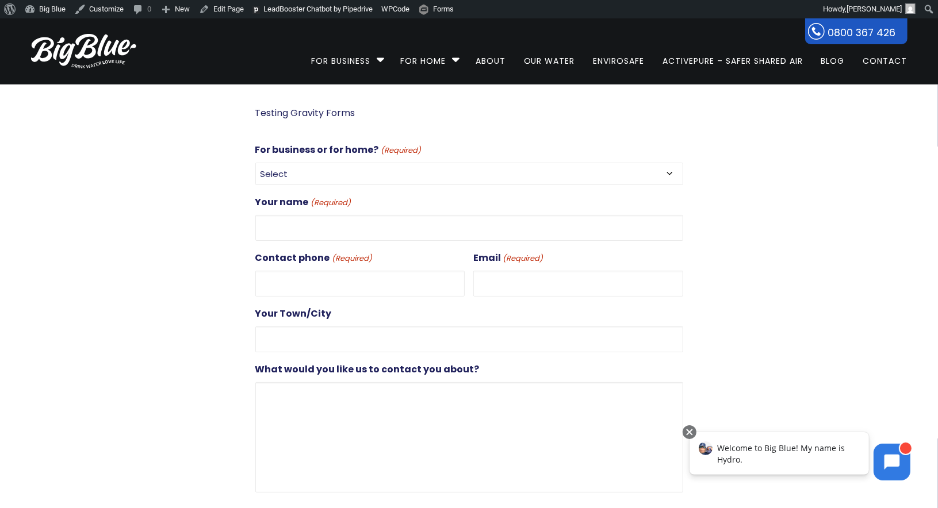
click at [362, 185] on div "For business or for home? (Required) Select For Business For Home Your name (Re…" at bounding box center [469, 317] width 428 height 351
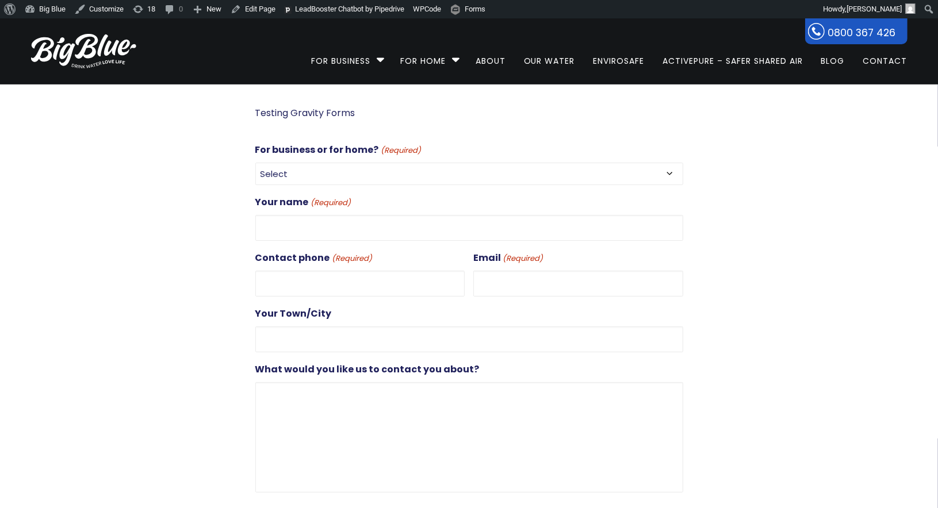
select select "For Business"
click at [255, 163] on select "Select For Business For Home" at bounding box center [469, 174] width 428 height 22
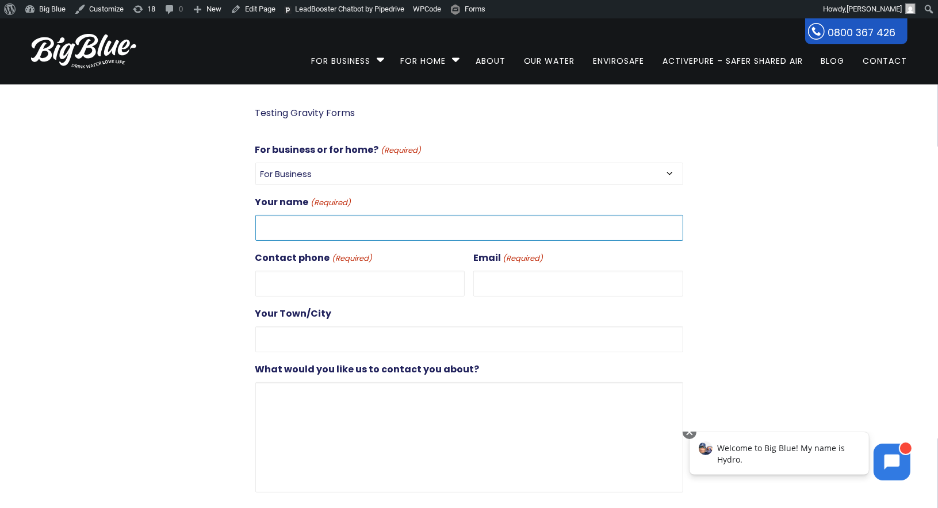
click at [350, 218] on input "Your name (Required)" at bounding box center [469, 228] width 428 height 26
type input "[PERSON_NAME]"
type input "0272851626"
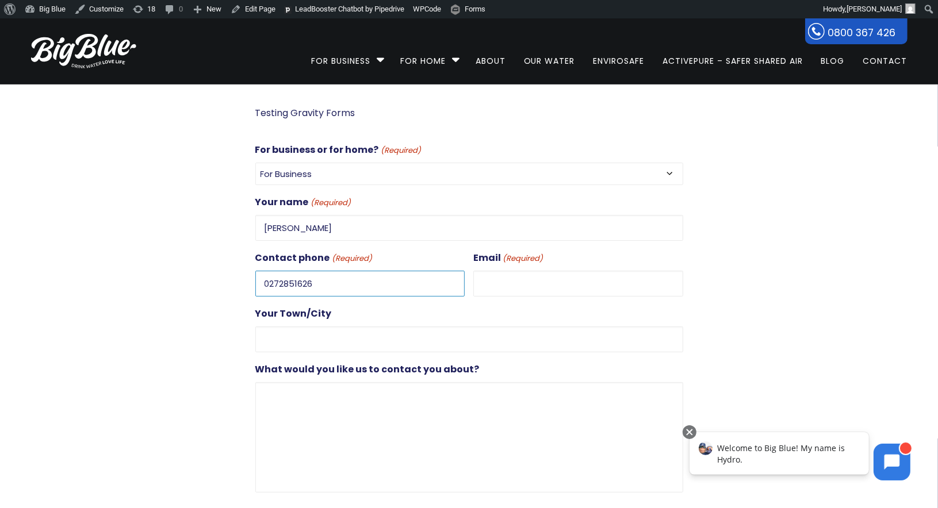
type input "dan@gooddigital.co.nz"
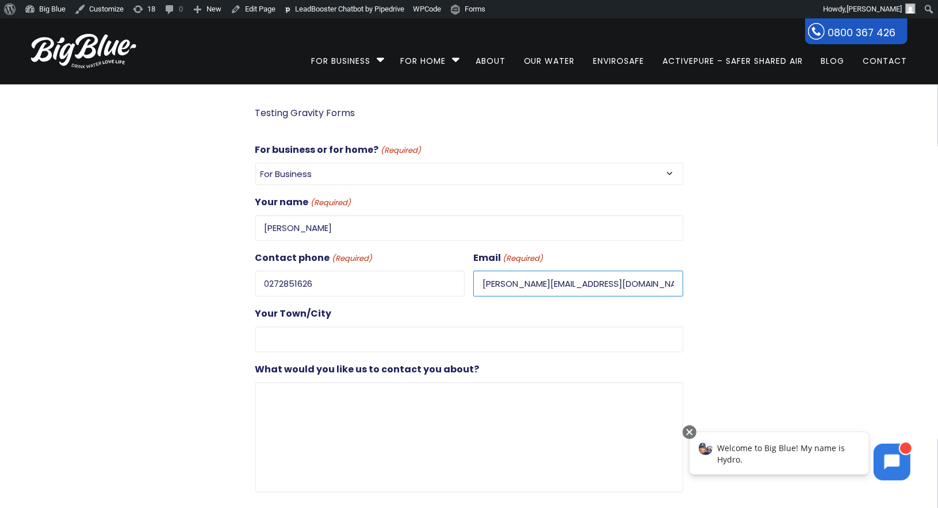
type input "Auckland"
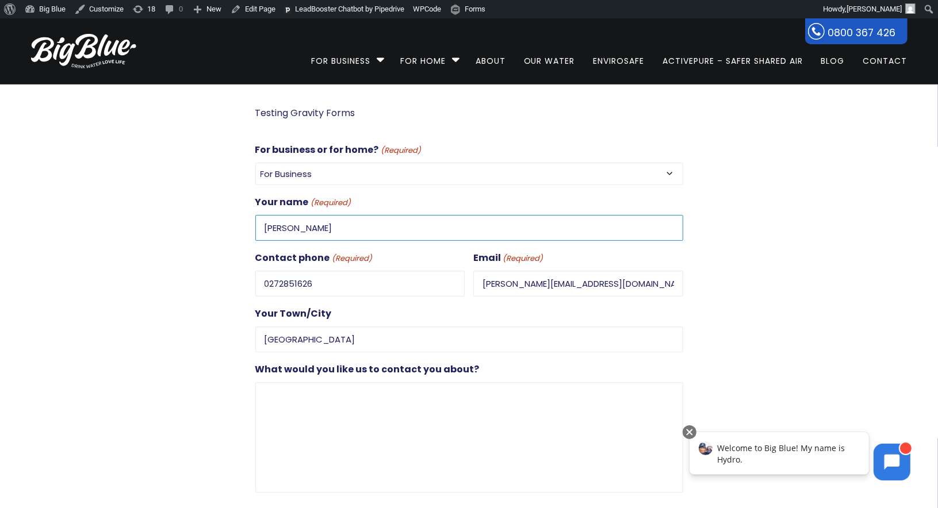
click at [294, 227] on input "[PERSON_NAME]" at bounding box center [469, 228] width 428 height 26
type input "Dan+Test9"
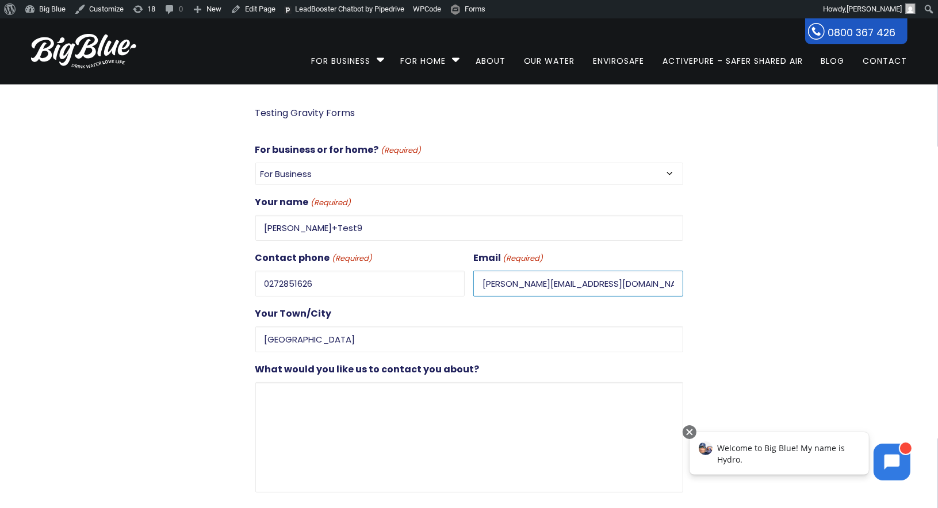
drag, startPoint x: 499, startPoint y: 280, endPoint x: 504, endPoint y: 286, distance: 7.7
click at [500, 280] on input "dan@gooddigital.co.nz" at bounding box center [578, 284] width 210 height 26
type input "dan+test9@gooddigital.co.nz"
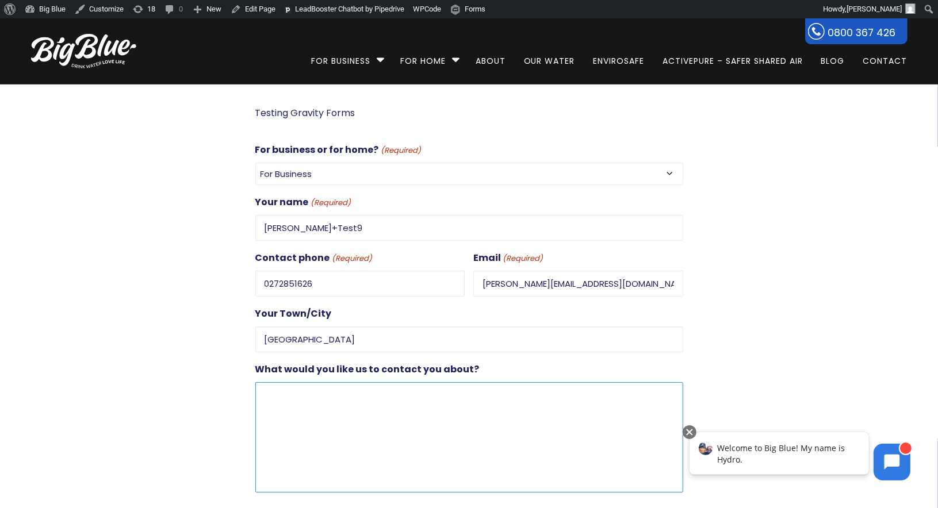
click at [390, 415] on textarea "What would you like us to contact you about?" at bounding box center [469, 437] width 428 height 110
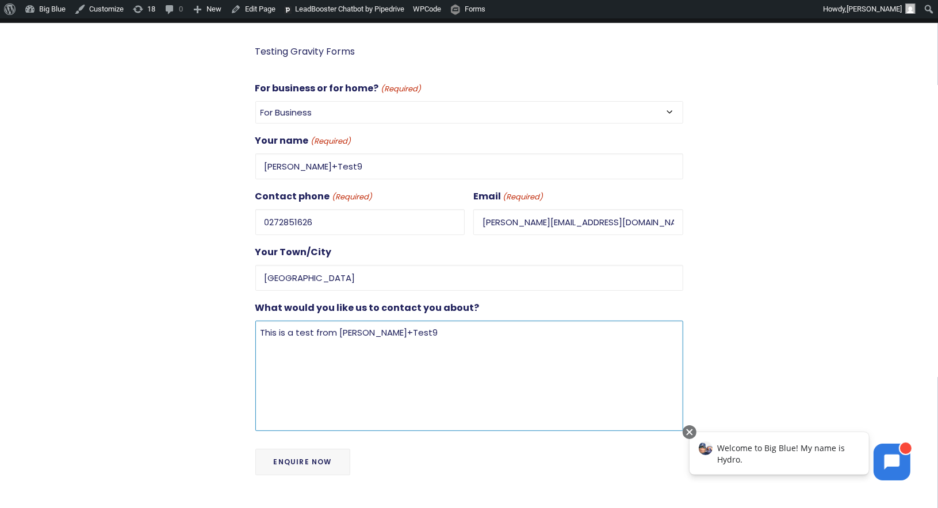
scroll to position [38, 0]
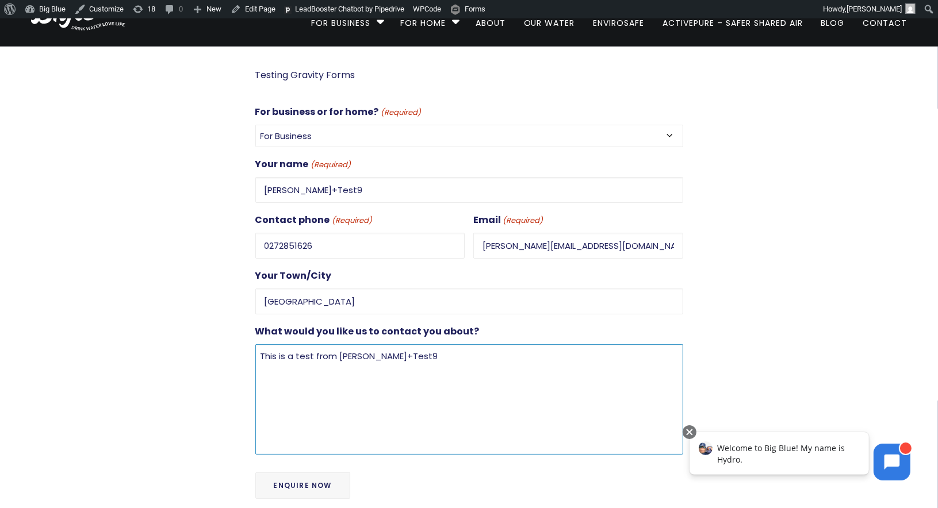
type textarea "This is a test from Dan+Test9"
click at [304, 474] on input "Enquire Now" at bounding box center [302, 486] width 95 height 26
